Goal: Task Accomplishment & Management: Manage account settings

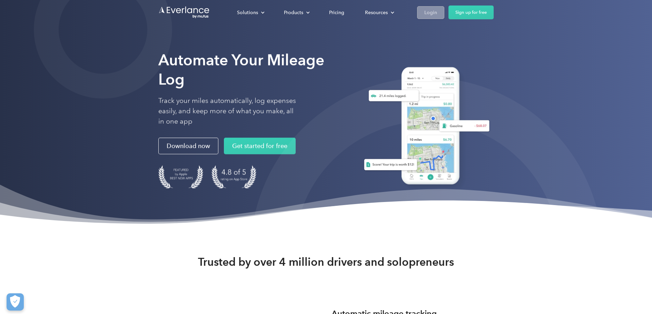
click at [430, 12] on div "Login" at bounding box center [431, 12] width 13 height 9
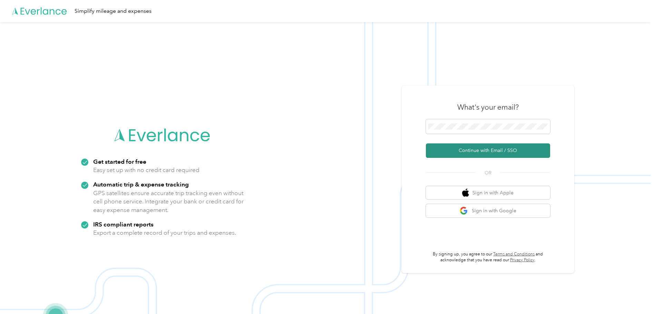
click at [463, 147] on button "Continue with Email / SSO" at bounding box center [488, 151] width 124 height 14
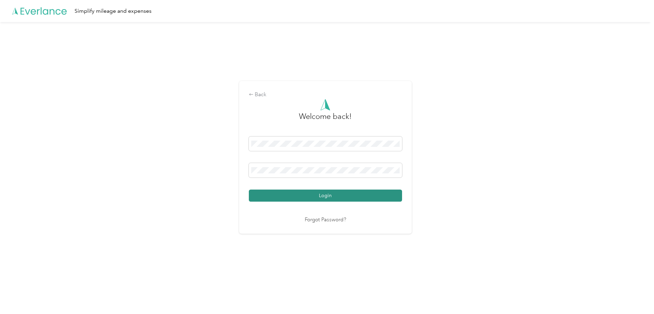
click at [315, 193] on button "Login" at bounding box center [325, 196] width 153 height 12
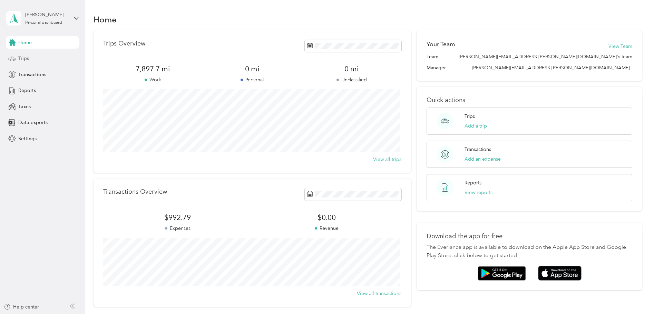
click at [23, 57] on span "Trips" at bounding box center [23, 58] width 11 height 7
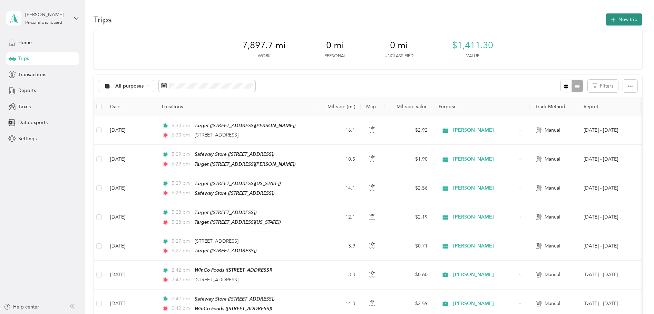
click at [621, 17] on button "New trip" at bounding box center [624, 19] width 37 height 12
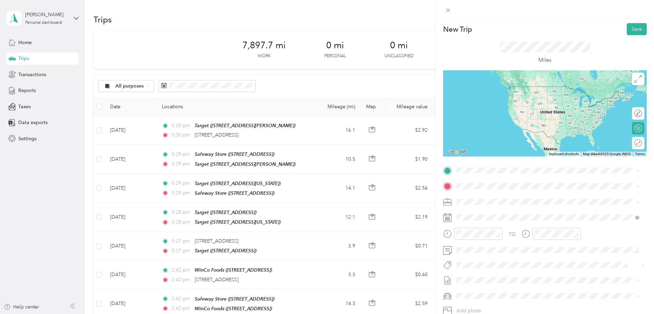
click at [511, 196] on span "[STREET_ADDRESS][US_STATE]" at bounding box center [504, 195] width 69 height 6
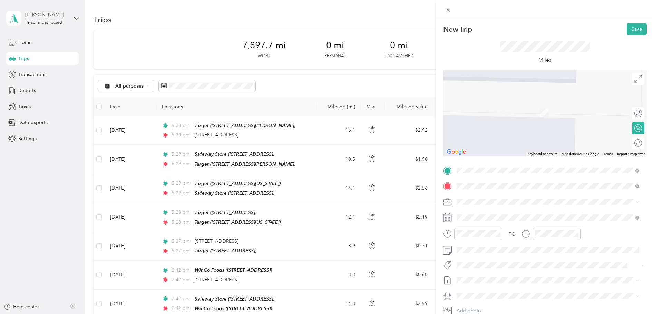
click at [528, 228] on ol "From your Favorite places TEAM Target [STREET_ADDRESS][GEOGRAPHIC_DATA], [GEOGR…" at bounding box center [547, 241] width 187 height 97
click at [462, 183] on span at bounding box center [550, 186] width 193 height 11
click at [456, 190] on span at bounding box center [550, 186] width 193 height 11
click at [496, 221] on span "7809 NE Vancouver Plaza Dr Ste C, 986626643, Vancouver, WA, USA" at bounding box center [492, 224] width 44 height 6
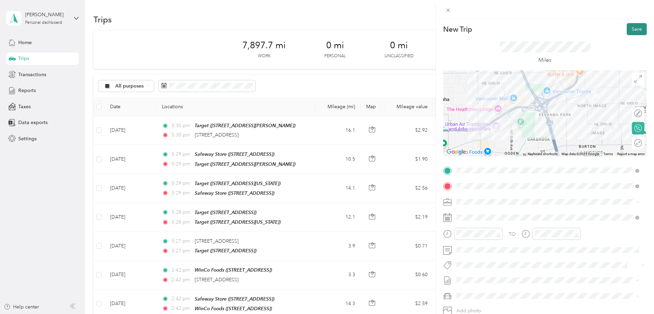
click at [632, 27] on button "Save" at bounding box center [637, 29] width 20 height 12
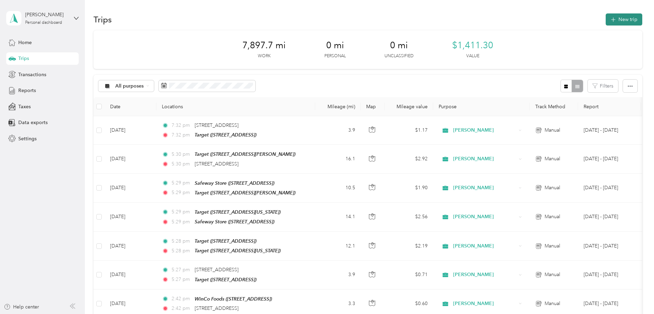
click at [621, 19] on button "New trip" at bounding box center [624, 19] width 37 height 12
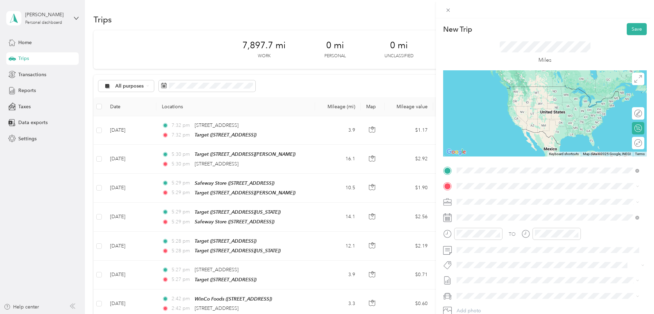
click at [488, 200] on button "TEAM" at bounding box center [480, 199] width 21 height 9
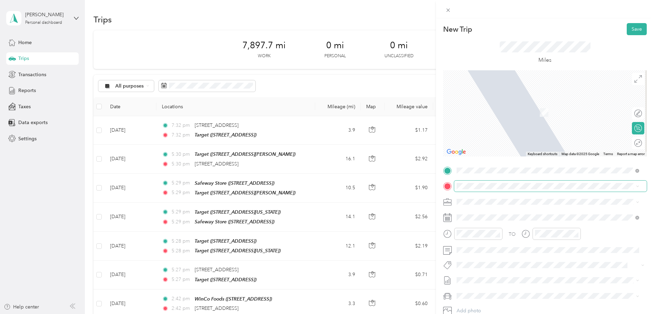
click at [460, 185] on span at bounding box center [550, 186] width 193 height 11
click at [489, 237] on button "TEAM" at bounding box center [480, 236] width 21 height 9
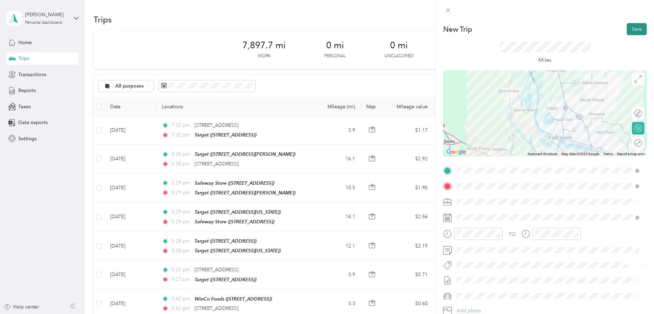
click at [632, 29] on button "Save" at bounding box center [637, 29] width 20 height 12
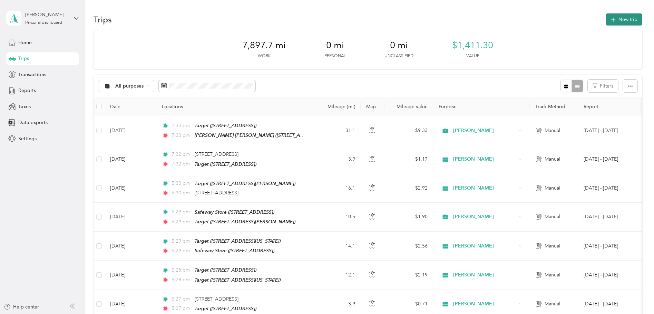
click at [620, 19] on button "New trip" at bounding box center [624, 19] width 37 height 12
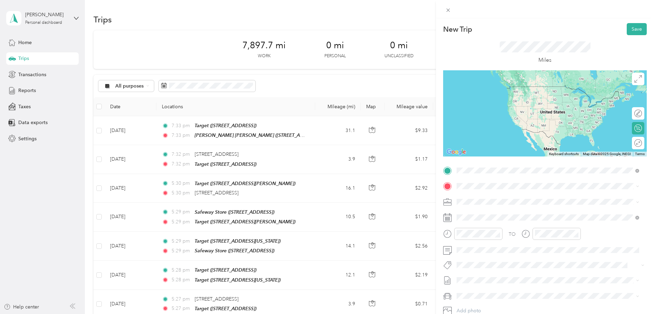
click at [506, 222] on strong "Fred Meyer" at bounding box center [535, 223] width 83 height 6
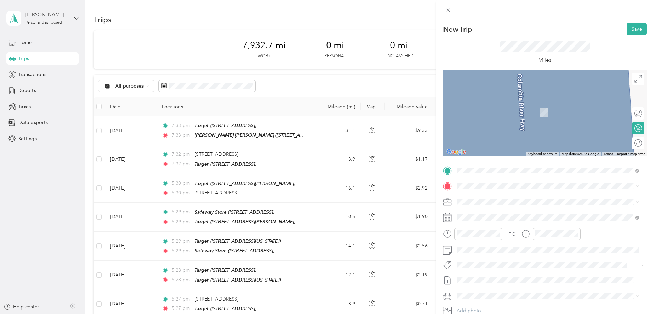
click at [496, 212] on strong "R & S Market" at bounding box center [509, 211] width 30 height 6
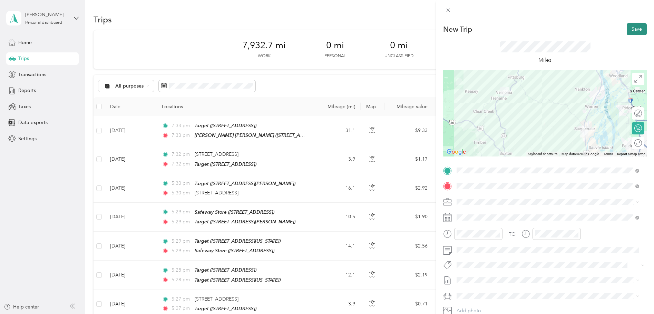
click at [632, 28] on button "Save" at bounding box center [637, 29] width 20 height 12
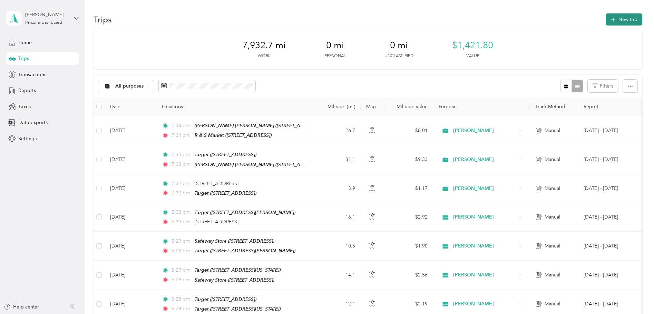
click at [627, 21] on button "New trip" at bounding box center [624, 19] width 37 height 12
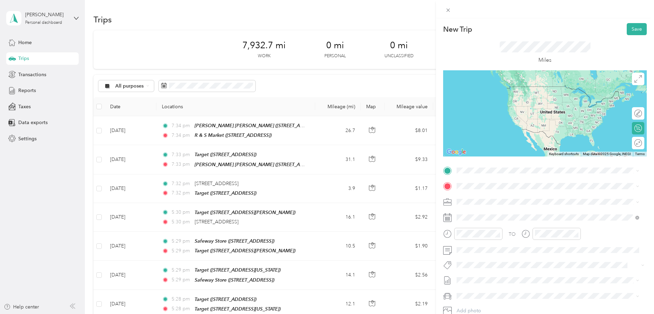
click at [501, 201] on div "TEAM R & S Market 735 Jefferson Ave, 970641231, Vernonia, OR, USA" at bounding box center [497, 201] width 54 height 17
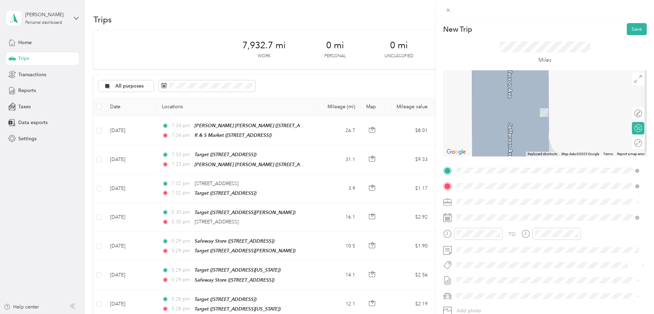
click at [494, 216] on div "TEAM Safeway Store 3250 Leif Erikson Dr, 971032637, Astoria, OR, USA" at bounding box center [511, 219] width 82 height 17
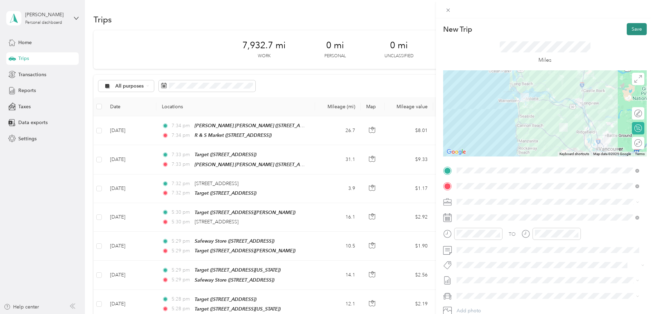
click at [633, 27] on button "Save" at bounding box center [637, 29] width 20 height 12
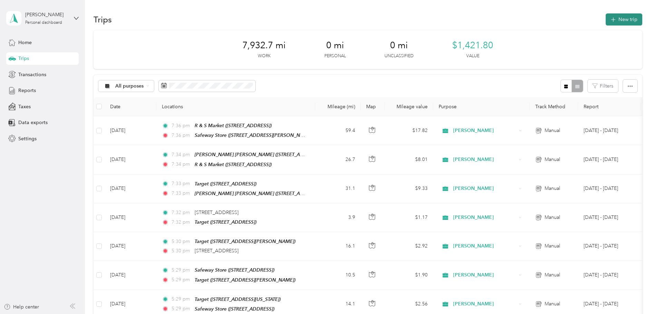
click at [619, 20] on button "New trip" at bounding box center [624, 19] width 37 height 12
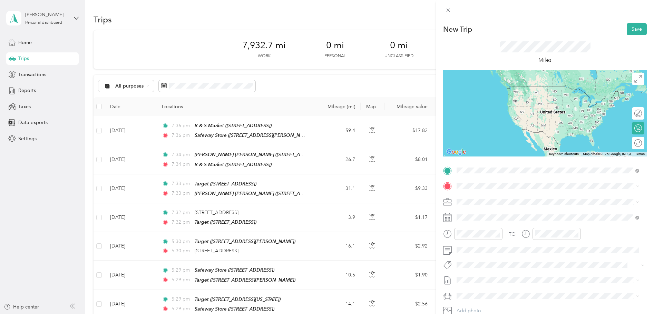
click at [535, 200] on div "TEAM Safeway Store 3250 Leif Erikson Dr, 971032637, Astoria, OR, USA" at bounding box center [511, 203] width 82 height 17
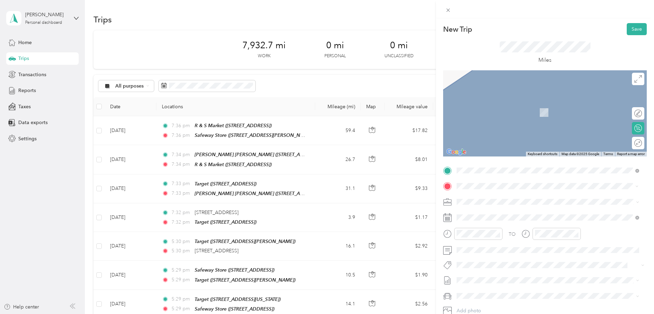
click at [514, 222] on span "1820 Bay Ave, 98640, Ocean Park, WA, USA" at bounding box center [492, 224] width 44 height 6
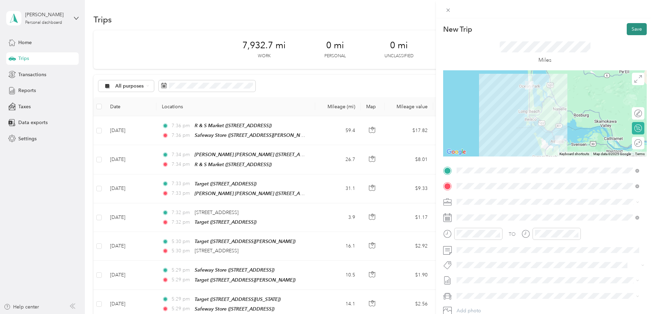
click at [637, 25] on button "Save" at bounding box center [637, 29] width 20 height 12
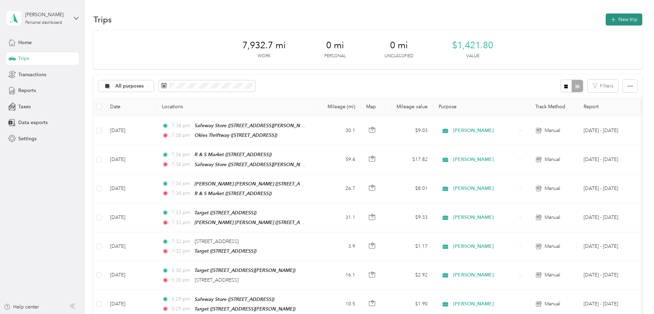
click at [623, 20] on button "New trip" at bounding box center [624, 19] width 37 height 12
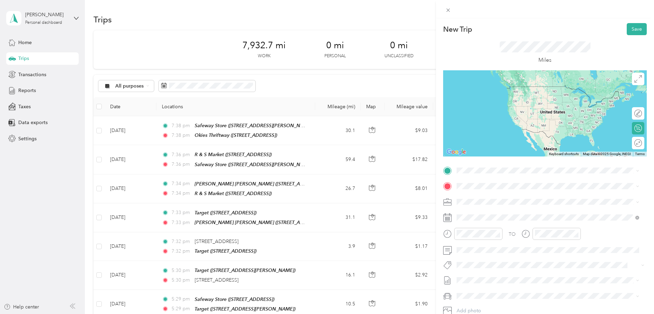
click at [492, 196] on div "TEAM Okies Thriftway" at bounding box center [499, 199] width 59 height 9
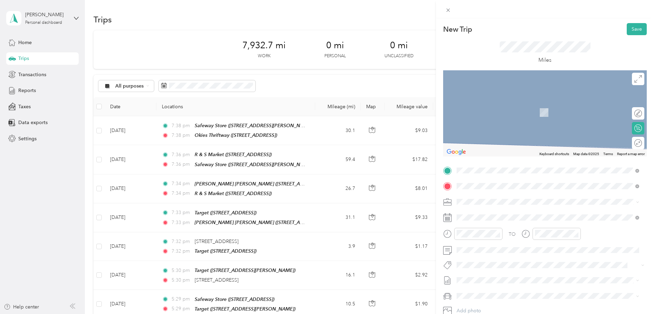
click at [502, 240] on div "TEAM Safeway Store" at bounding box center [498, 239] width 56 height 9
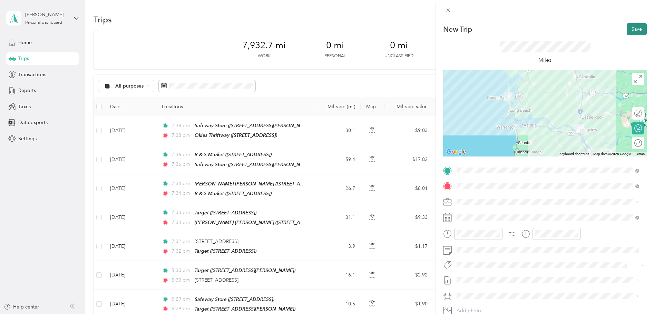
click at [633, 28] on button "Save" at bounding box center [637, 29] width 20 height 12
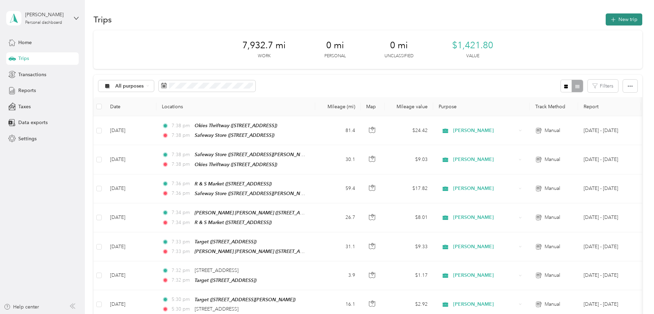
click at [622, 20] on button "New trip" at bounding box center [624, 19] width 37 height 12
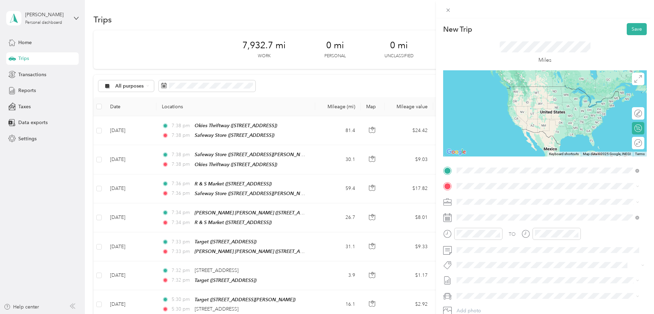
click at [507, 223] on div "TEAM Safeway Store" at bounding box center [498, 223] width 56 height 9
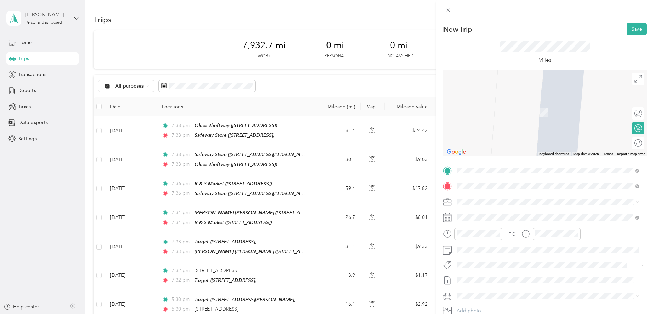
click at [501, 212] on span "5101 NE 121st Ave Vancouver, Washington 98682, United States" at bounding box center [504, 211] width 69 height 6
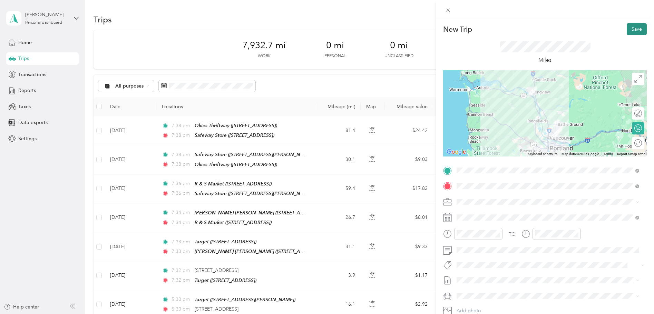
click at [629, 26] on button "Save" at bounding box center [637, 29] width 20 height 12
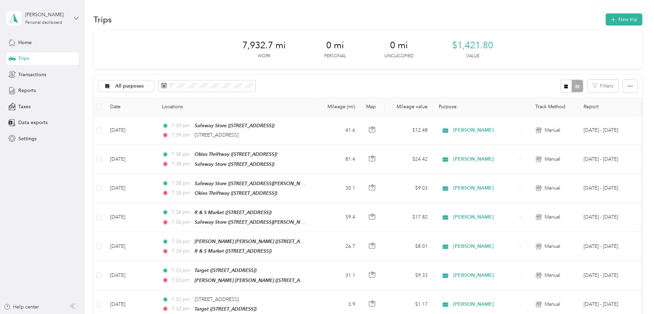
click at [77, 17] on icon at bounding box center [76, 18] width 5 height 5
click at [25, 57] on div "Log out" at bounding box center [118, 54] width 214 height 12
